Goal: Navigation & Orientation: Find specific page/section

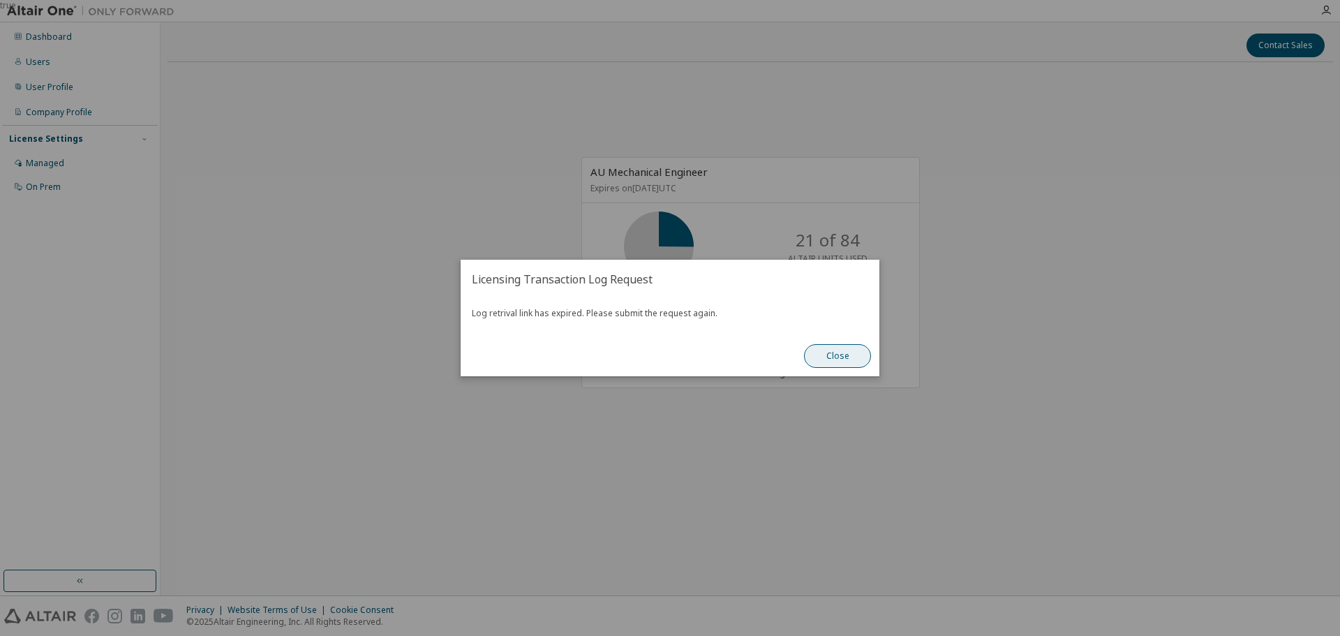
click at [845, 355] on button "Close" at bounding box center [837, 356] width 67 height 24
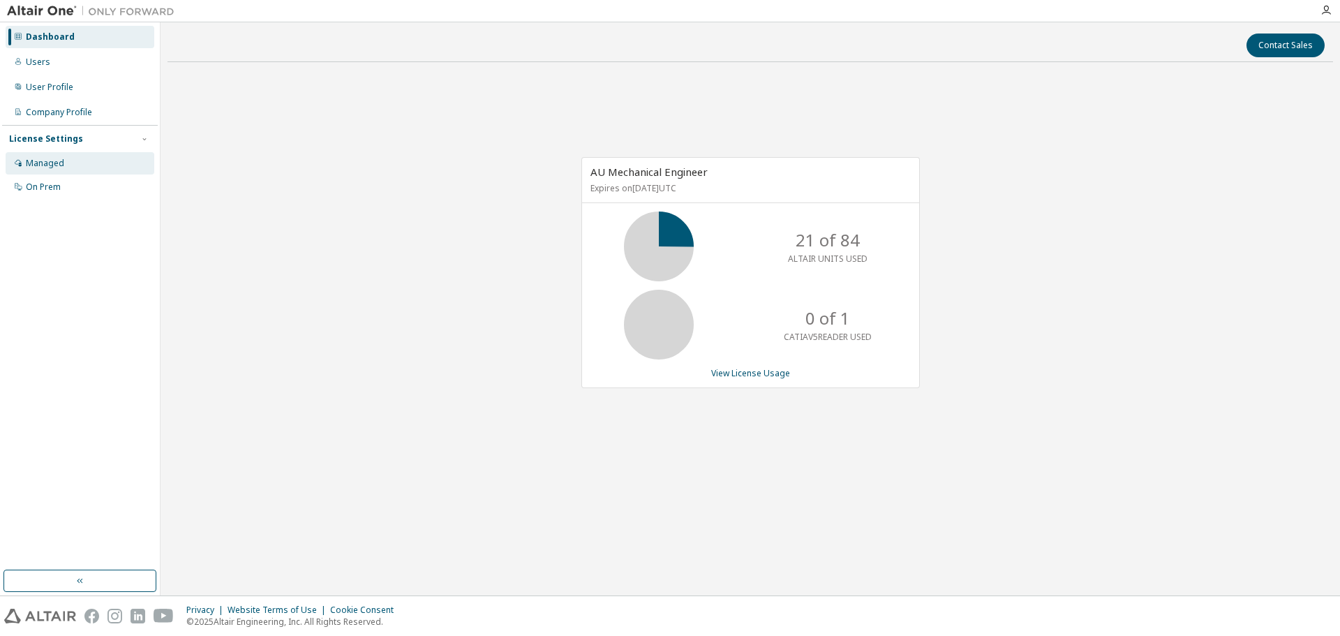
click at [51, 165] on div "Managed" at bounding box center [45, 163] width 38 height 11
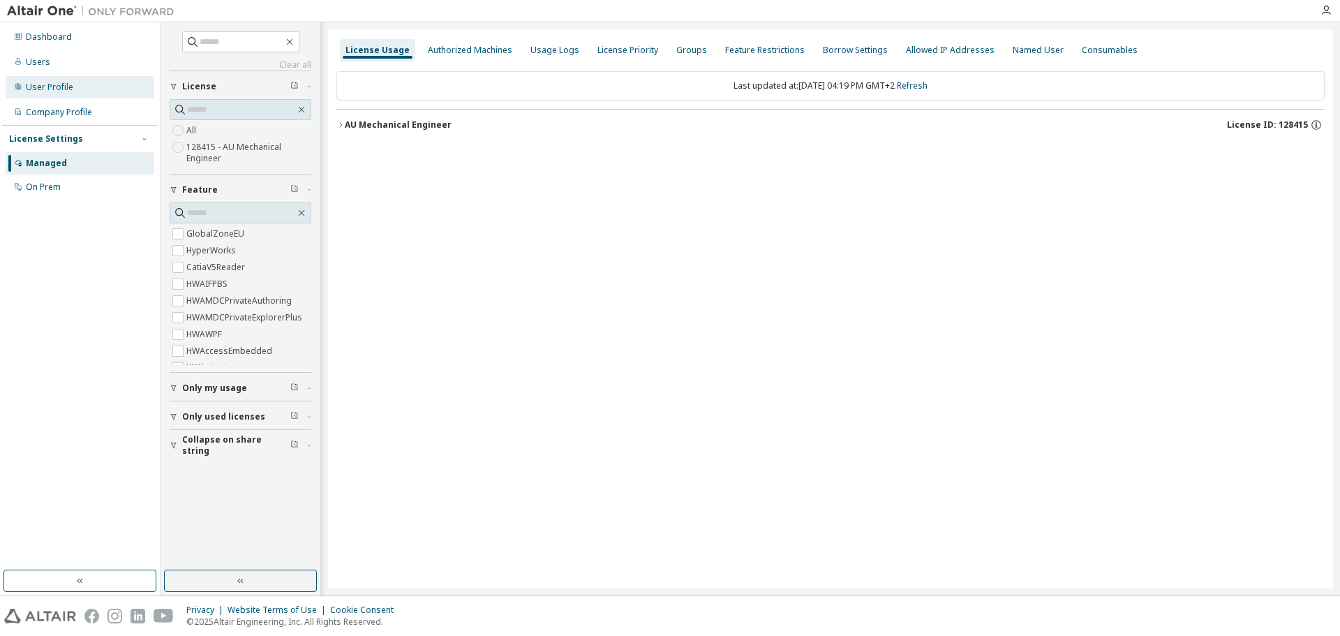
click at [49, 87] on div "User Profile" at bounding box center [49, 87] width 47 height 11
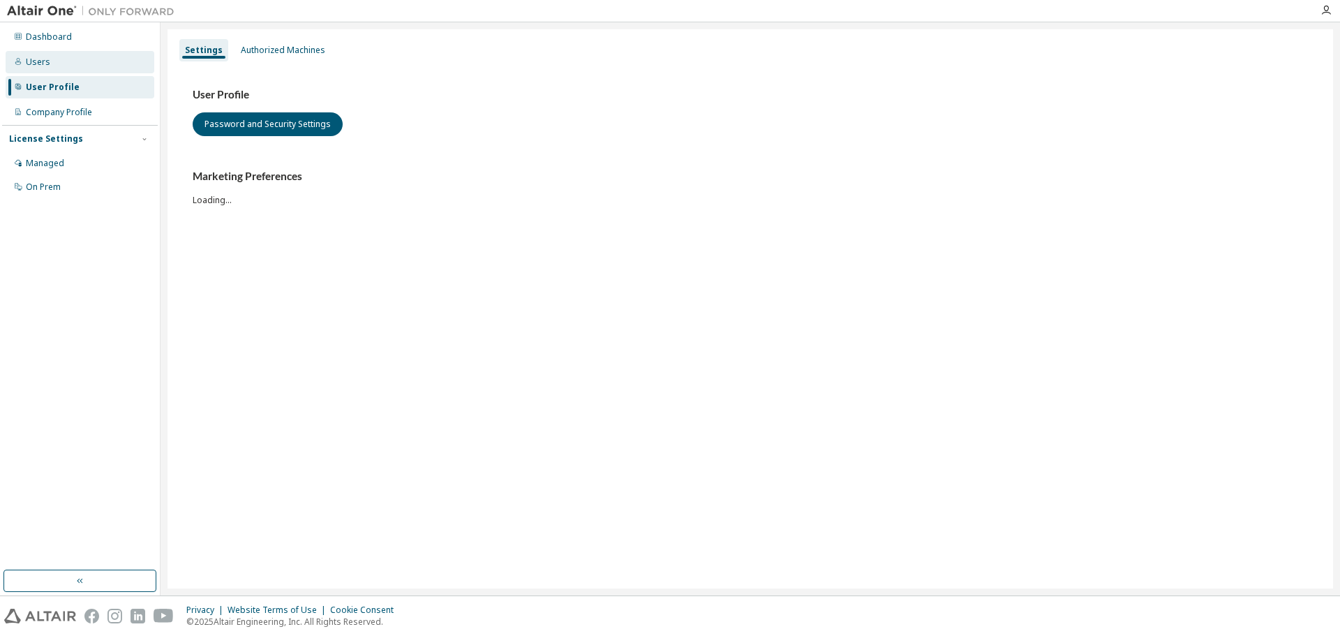
click at [43, 64] on div "Users" at bounding box center [38, 62] width 24 height 11
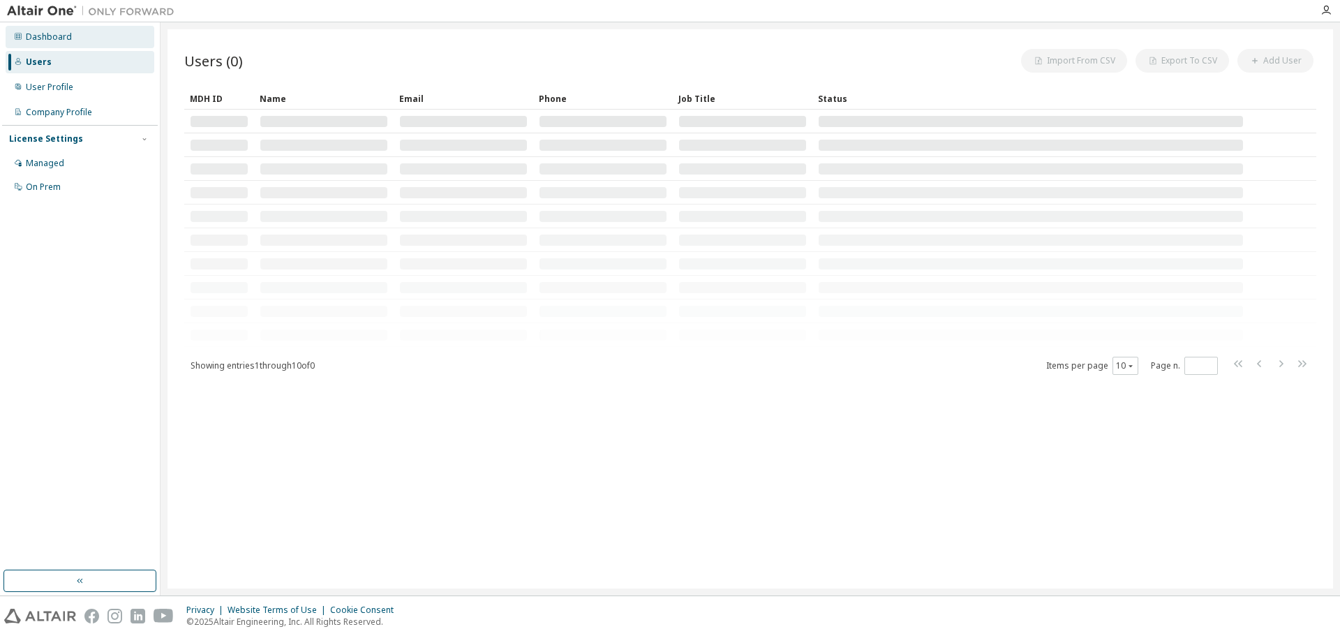
click at [46, 39] on div "Dashboard" at bounding box center [49, 36] width 46 height 11
